Goal: Task Accomplishment & Management: Manage account settings

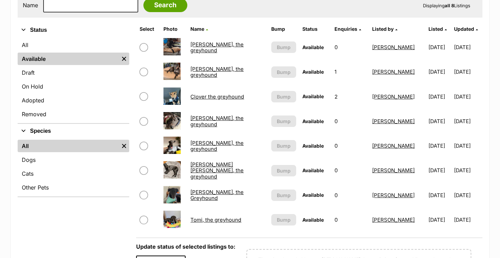
click at [207, 122] on link "Dixie, the greyhound" at bounding box center [216, 121] width 53 height 12
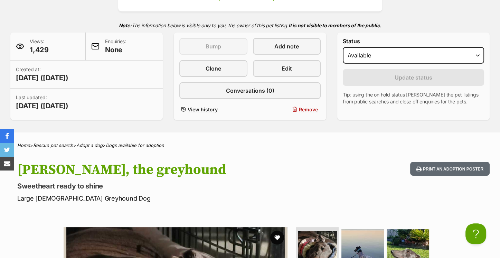
scroll to position [133, 0]
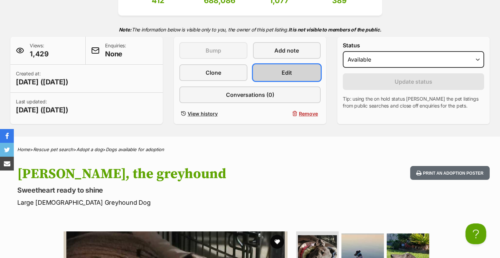
click at [277, 76] on link "Edit" at bounding box center [287, 72] width 68 height 17
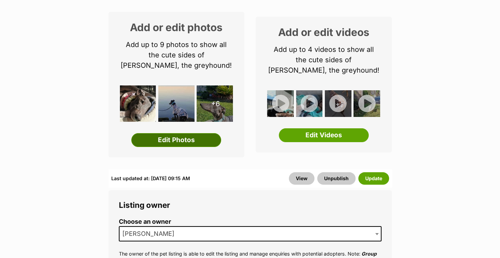
click at [182, 136] on link "Edit Photos" at bounding box center [176, 140] width 90 height 14
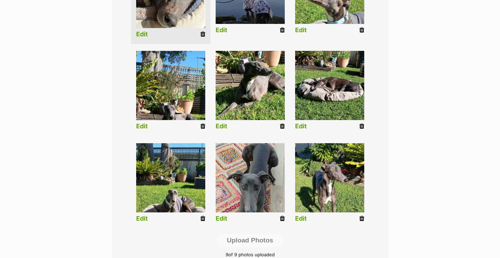
scroll to position [232, 0]
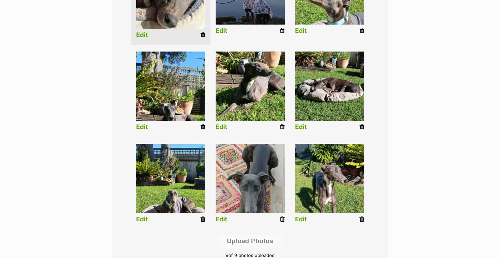
click at [360, 124] on icon at bounding box center [362, 127] width 5 height 6
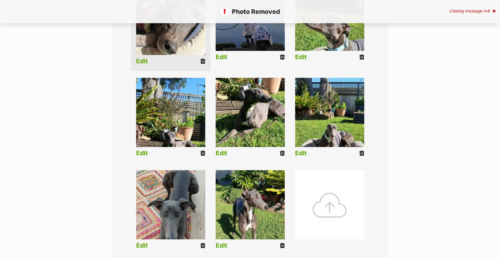
scroll to position [257, 0]
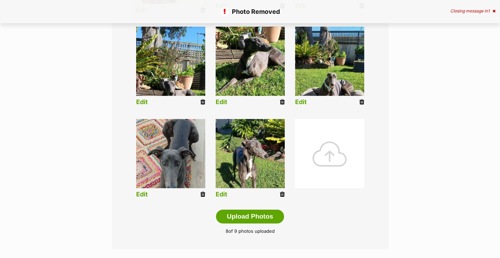
click at [361, 101] on icon at bounding box center [362, 102] width 5 height 6
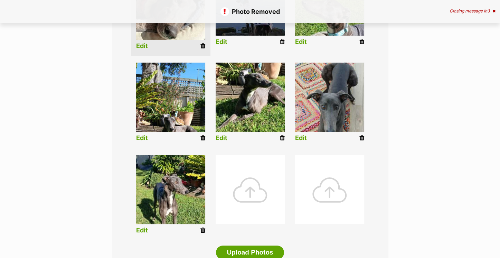
click at [202, 137] on icon at bounding box center [203, 138] width 5 height 6
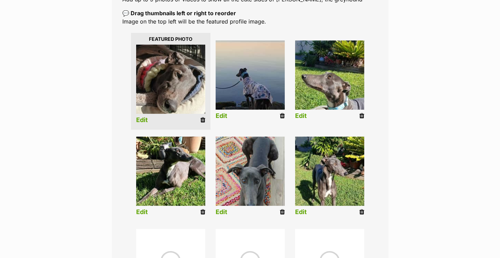
scroll to position [202, 0]
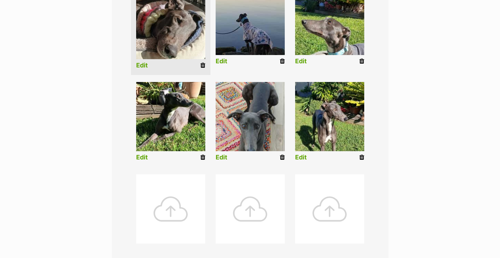
click at [165, 216] on div at bounding box center [170, 208] width 69 height 69
click at [164, 213] on div at bounding box center [170, 208] width 69 height 69
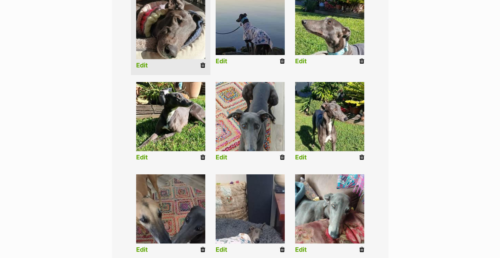
drag, startPoint x: 245, startPoint y: 212, endPoint x: 163, endPoint y: 32, distance: 196.8
drag, startPoint x: 163, startPoint y: 32, endPoint x: 247, endPoint y: 209, distance: 195.5
click at [247, 209] on img at bounding box center [250, 208] width 69 height 69
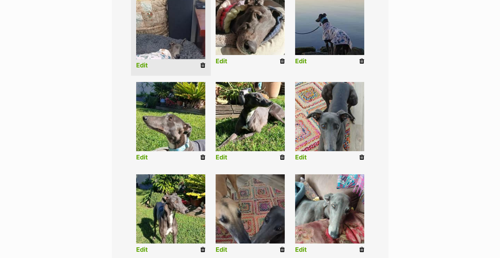
scroll to position [198, 0]
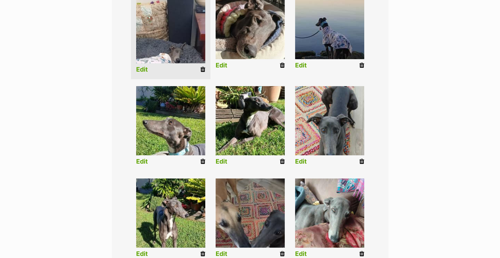
click at [139, 67] on link "Edit" at bounding box center [142, 69] width 12 height 7
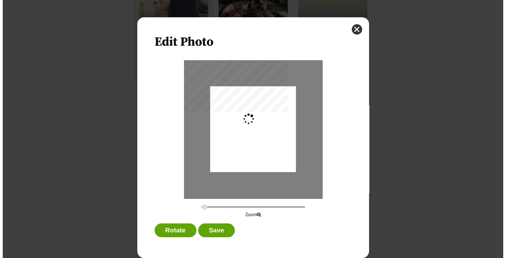
scroll to position [0, 0]
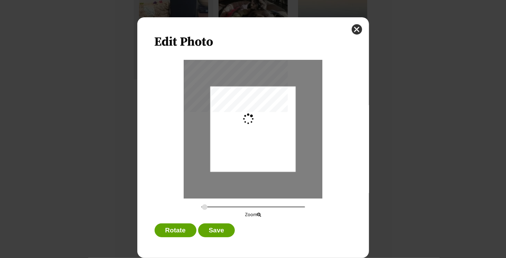
type input "0.2744"
drag, startPoint x: 257, startPoint y: 127, endPoint x: 255, endPoint y: 136, distance: 9.4
click at [255, 136] on div "Dialog Window - Close (Press escape to close)" at bounding box center [252, 138] width 85 height 185
click at [220, 226] on button "Save" at bounding box center [216, 230] width 37 height 14
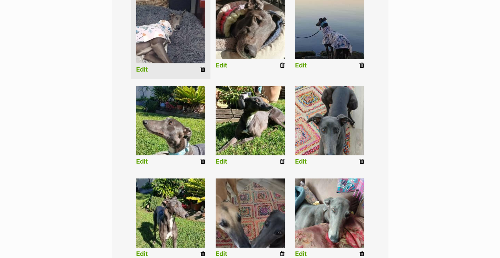
scroll to position [346, 0]
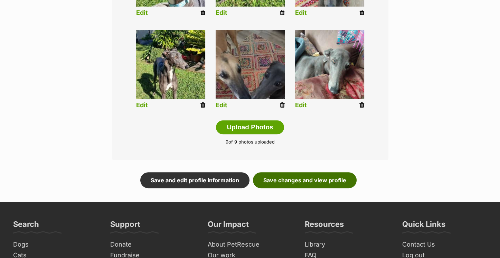
click at [305, 184] on link "Save changes and view profile" at bounding box center [305, 180] width 104 height 16
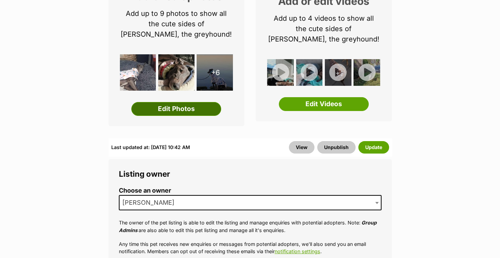
click at [168, 110] on link "Edit Photos" at bounding box center [176, 109] width 90 height 14
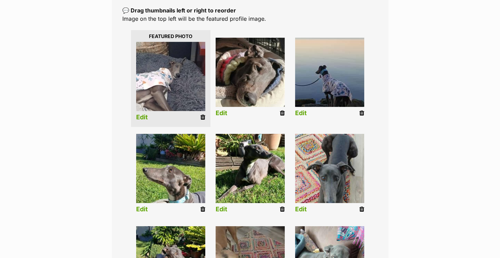
scroll to position [178, 0]
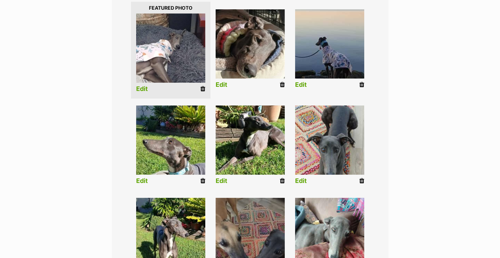
drag, startPoint x: 342, startPoint y: 226, endPoint x: 335, endPoint y: 56, distance: 170.3
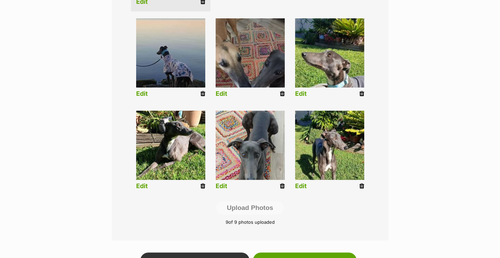
scroll to position [342, 0]
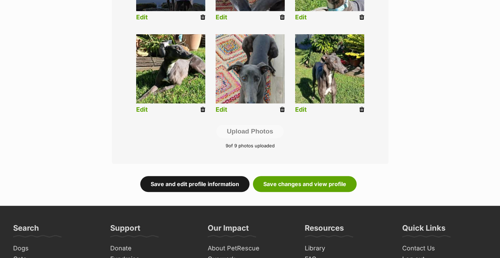
click at [225, 186] on link "Save and edit profile information" at bounding box center [194, 184] width 109 height 16
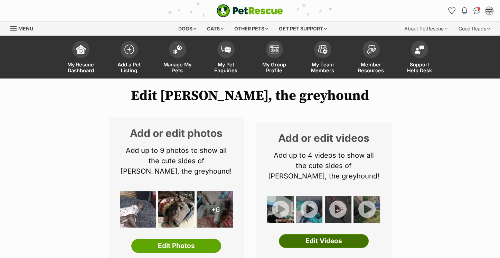
click at [325, 239] on link "Edit Videos" at bounding box center [324, 241] width 90 height 14
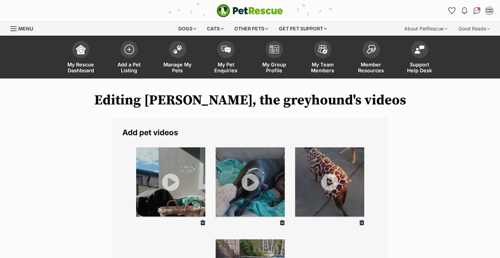
scroll to position [101, 0]
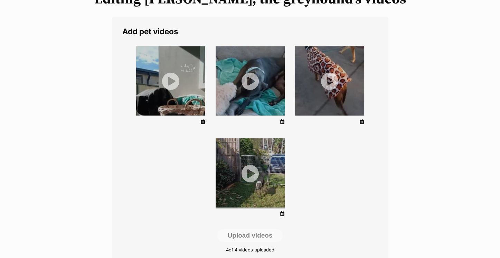
click at [362, 121] on icon at bounding box center [362, 122] width 5 height 6
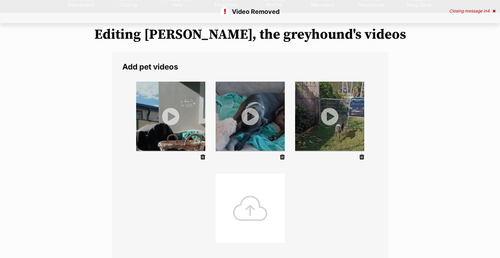
scroll to position [66, 0]
click at [243, 196] on div at bounding box center [250, 208] width 69 height 69
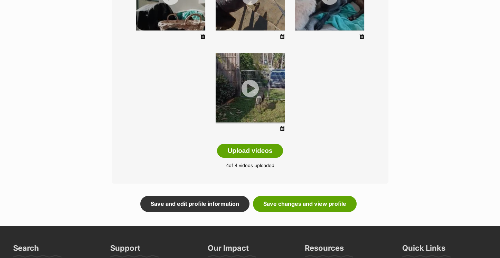
scroll to position [186, 0]
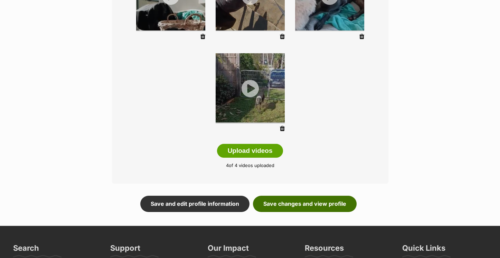
click at [290, 204] on link "Save changes and view profile" at bounding box center [305, 204] width 104 height 16
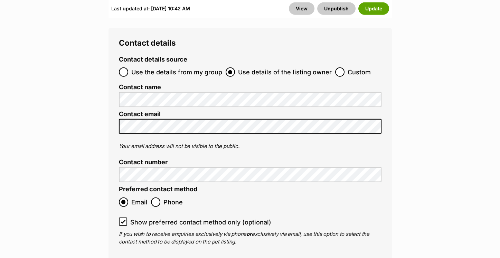
scroll to position [2757, 0]
click at [380, 11] on button "Update" at bounding box center [373, 8] width 31 height 12
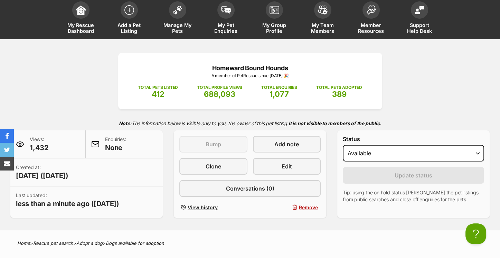
scroll to position [9, 0]
